Goal: Information Seeking & Learning: Learn about a topic

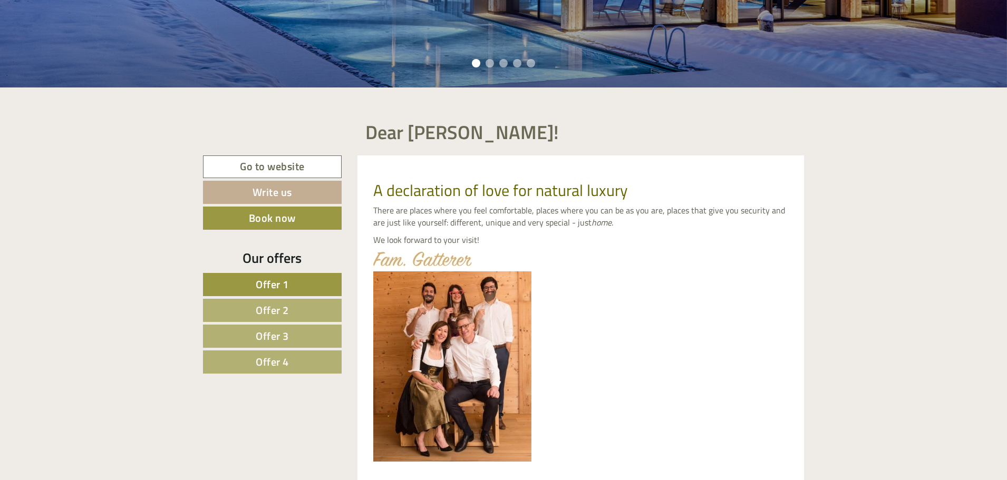
scroll to position [422, 0]
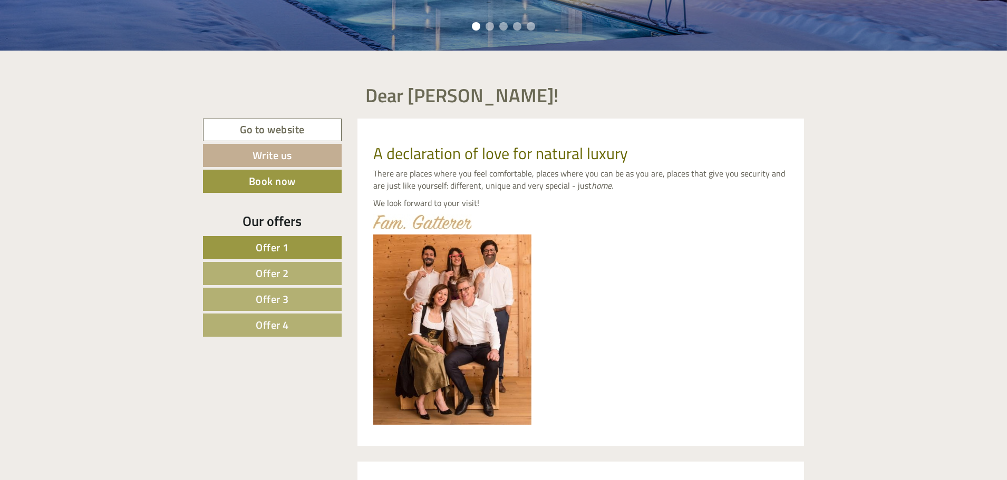
click at [280, 245] on span "Offer 1" at bounding box center [272, 247] width 33 height 16
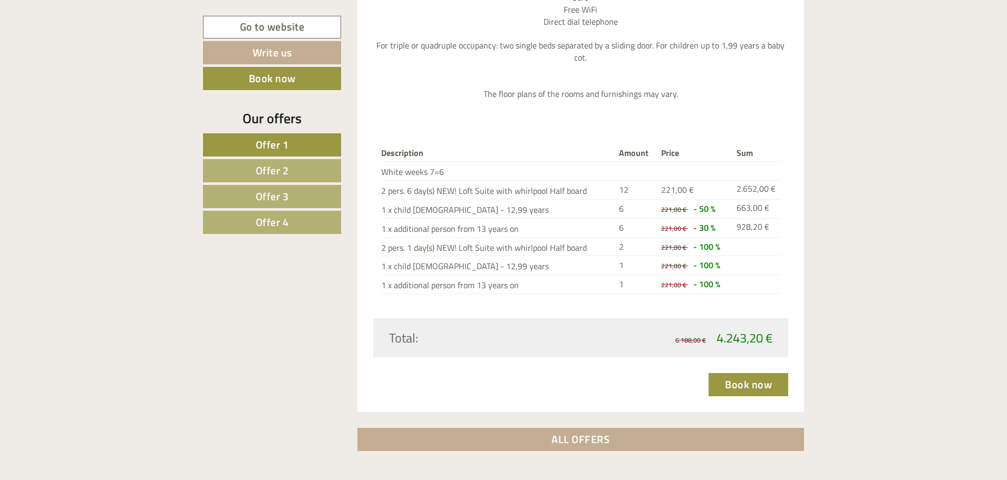
scroll to position [1516, 0]
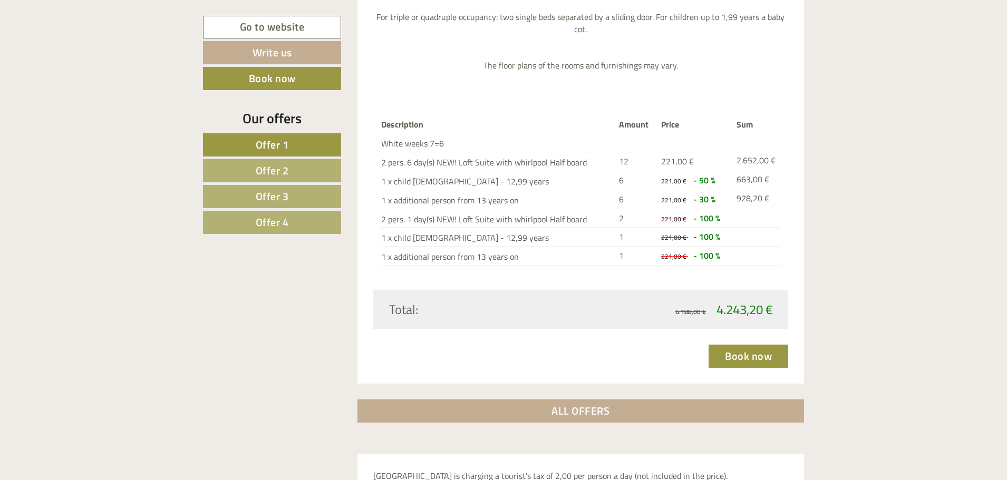
click at [281, 225] on span "Offer 4" at bounding box center [272, 222] width 33 height 16
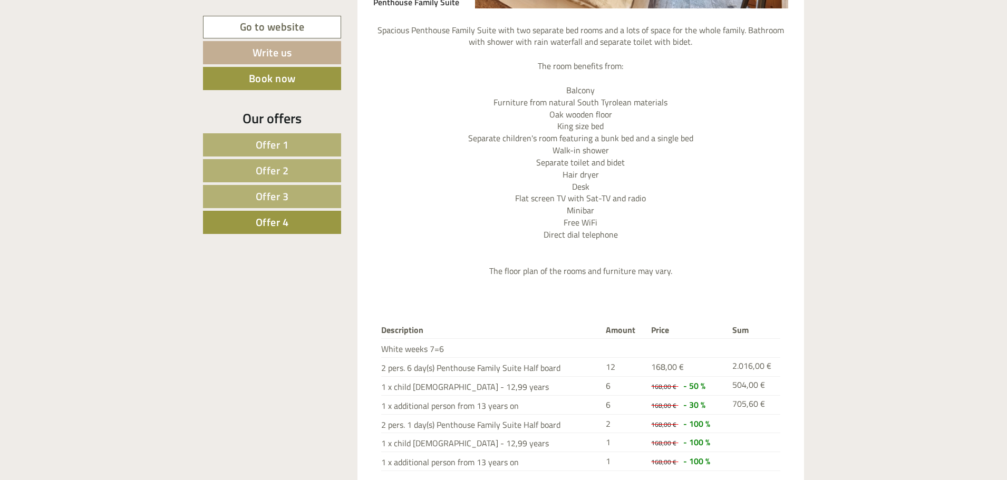
scroll to position [1410, 0]
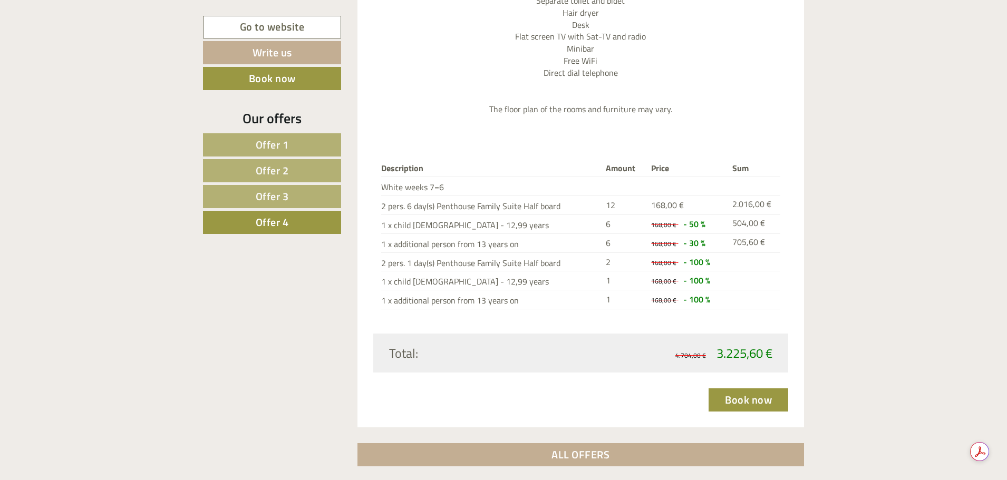
click at [290, 196] on link "Offer 3" at bounding box center [272, 196] width 138 height 23
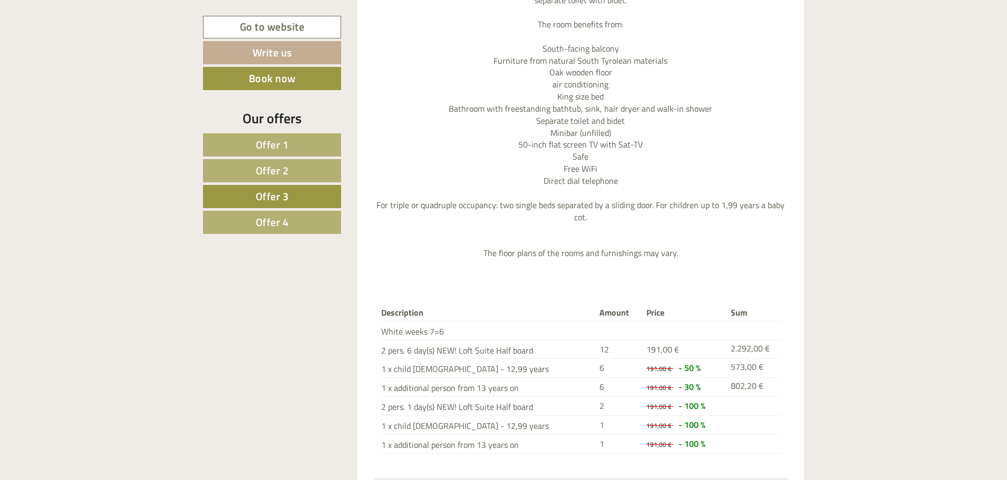
scroll to position [1147, 0]
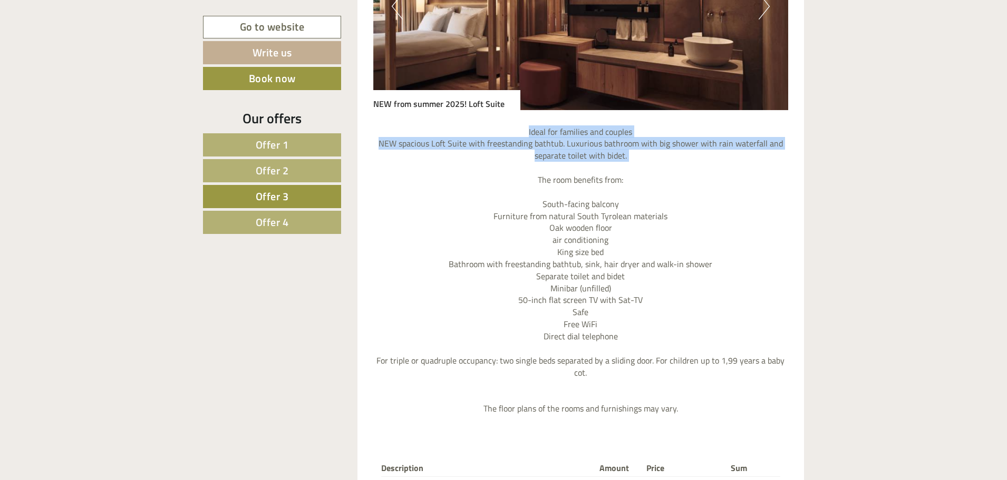
drag, startPoint x: 528, startPoint y: 131, endPoint x: 643, endPoint y: 164, distance: 119.9
click at [643, 164] on p "Ideal for families and couples NEW spacious Loft Suite with freestanding bathtu…" at bounding box center [580, 270] width 415 height 289
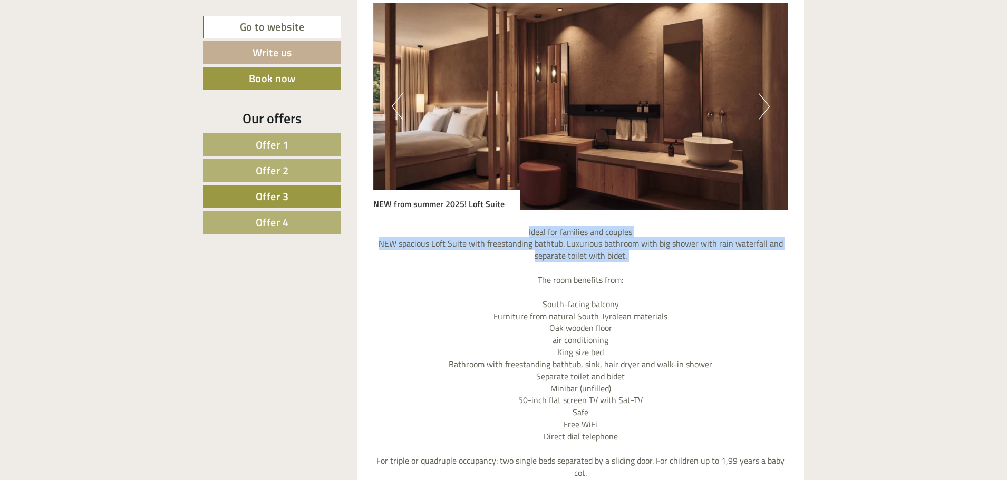
scroll to position [936, 0]
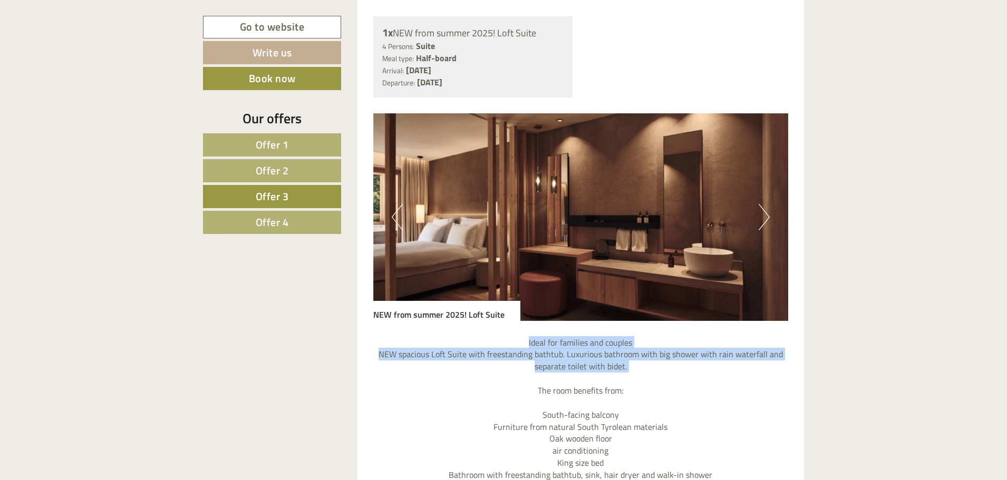
click at [766, 220] on button "Next" at bounding box center [763, 217] width 11 height 26
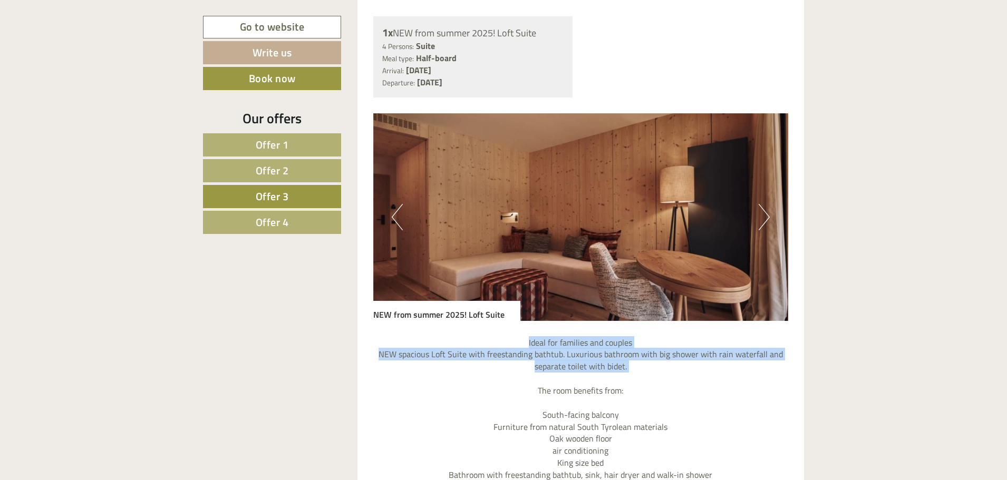
click at [766, 220] on button "Next" at bounding box center [763, 217] width 11 height 26
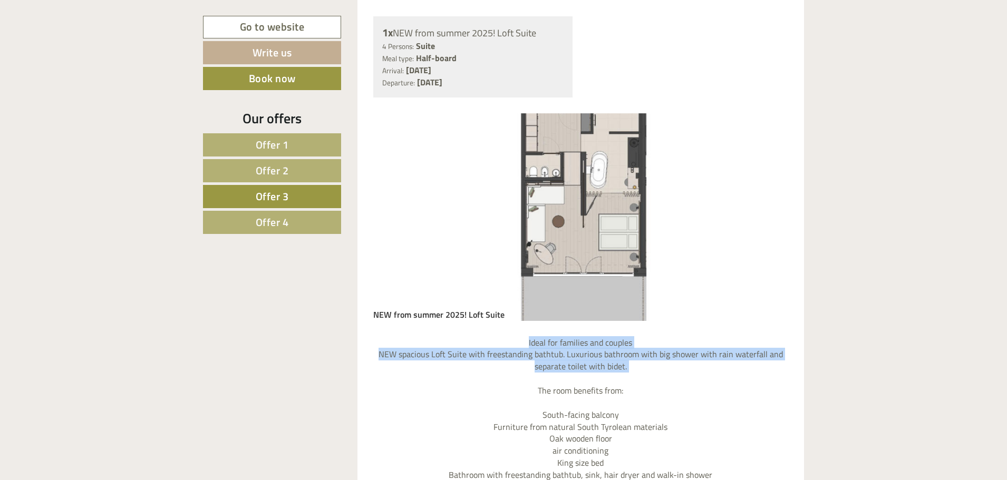
click at [766, 220] on button "Next" at bounding box center [763, 217] width 11 height 26
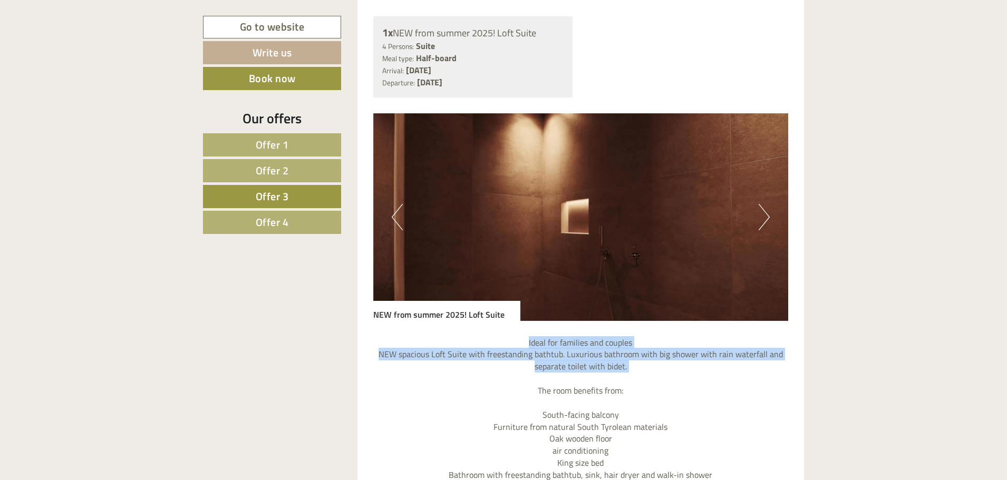
click at [766, 220] on button "Next" at bounding box center [763, 217] width 11 height 26
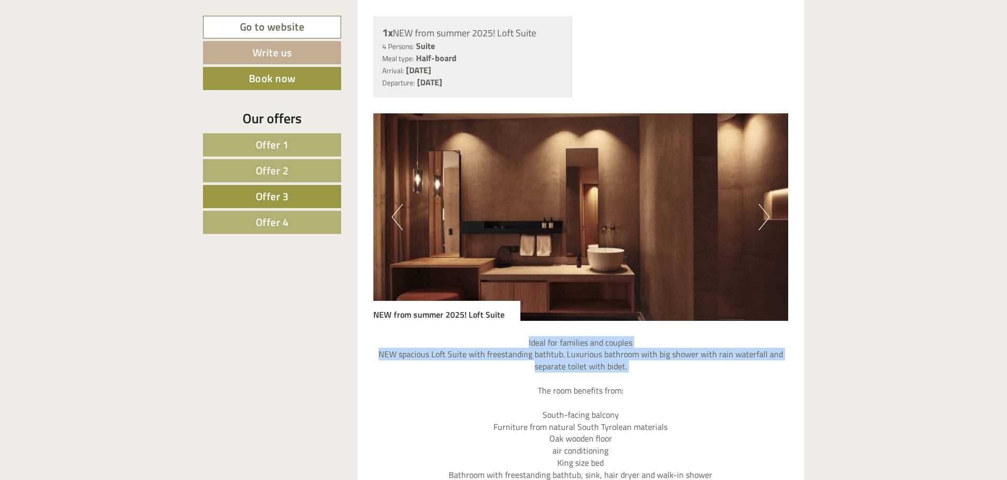
click at [766, 220] on button "Next" at bounding box center [763, 217] width 11 height 26
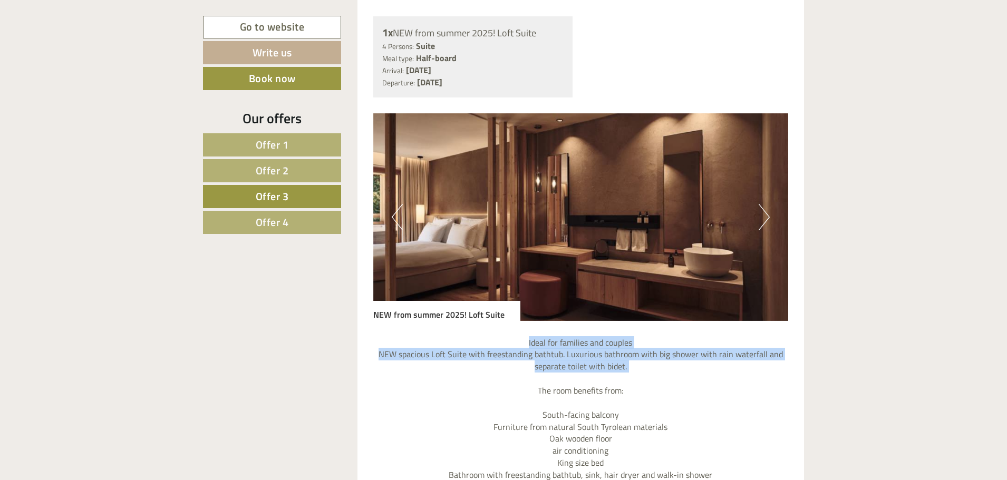
click at [766, 220] on button "Next" at bounding box center [763, 217] width 11 height 26
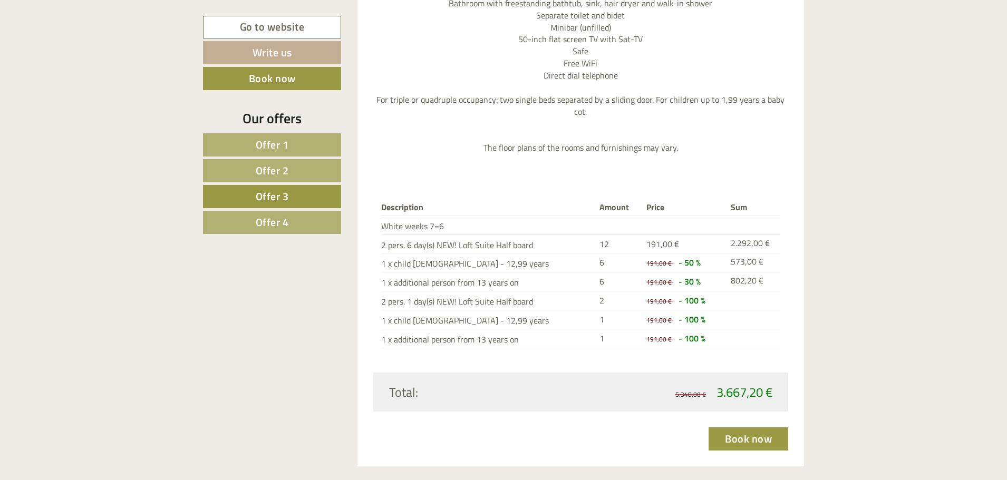
scroll to position [1463, 0]
